Goal: Information Seeking & Learning: Learn about a topic

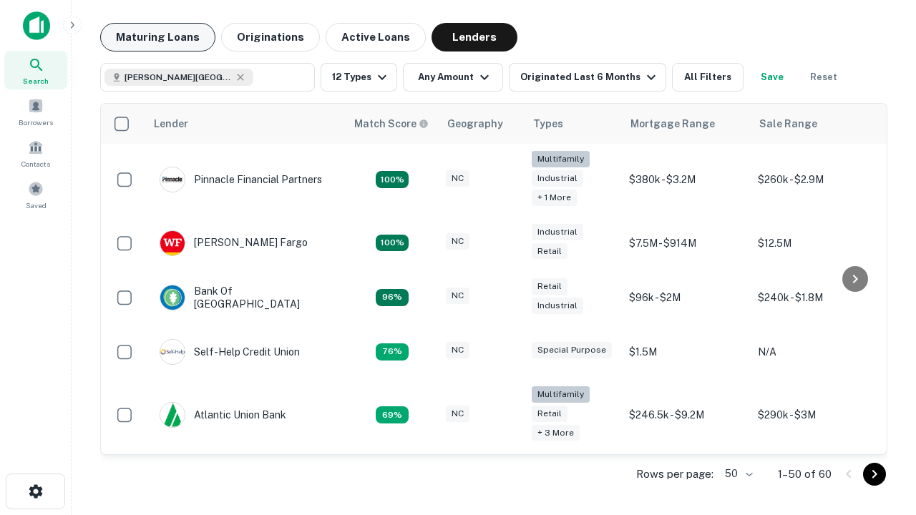
click at [157, 37] on button "Maturing Loans" at bounding box center [157, 37] width 115 height 29
